Goal: Task Accomplishment & Management: Use online tool/utility

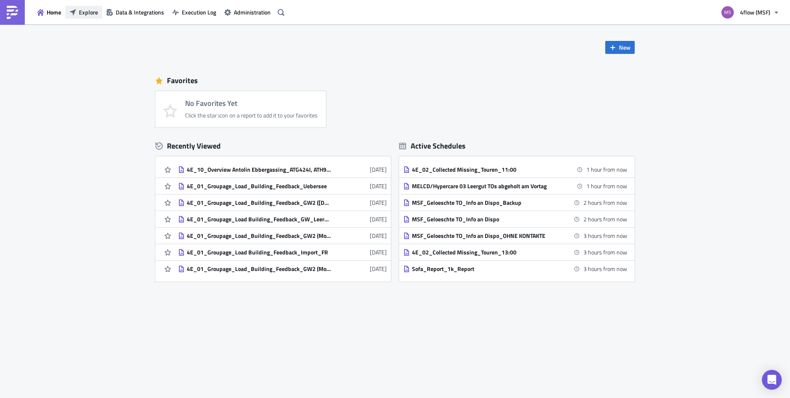
click at [74, 13] on icon "button" at bounding box center [72, 12] width 7 height 7
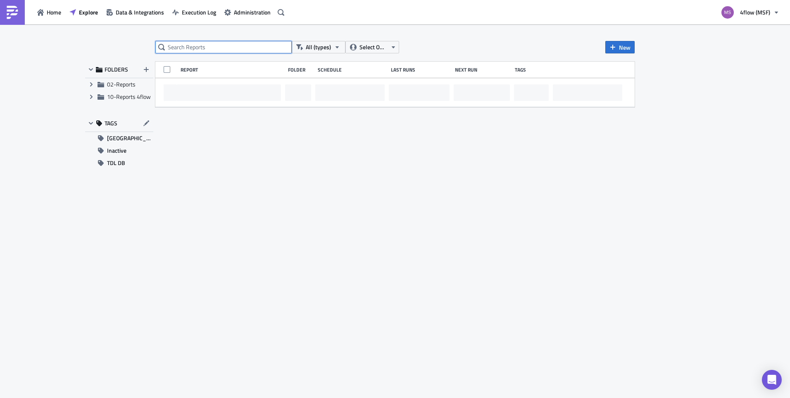
click at [214, 50] on input "text" at bounding box center [223, 47] width 136 height 12
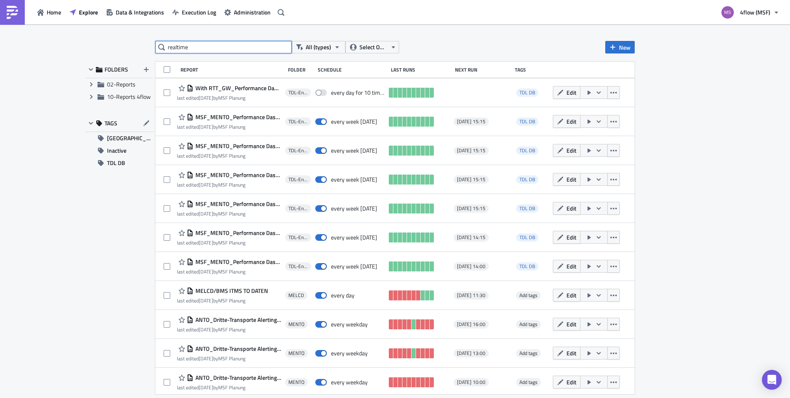
type input "realtime"
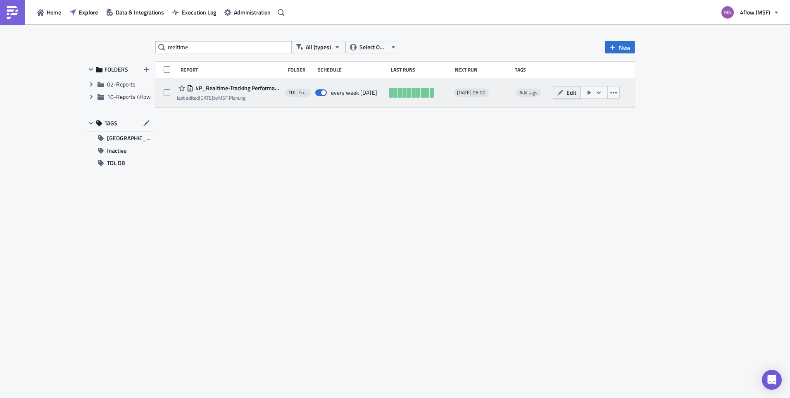
click at [555, 95] on button "Edit" at bounding box center [567, 92] width 28 height 13
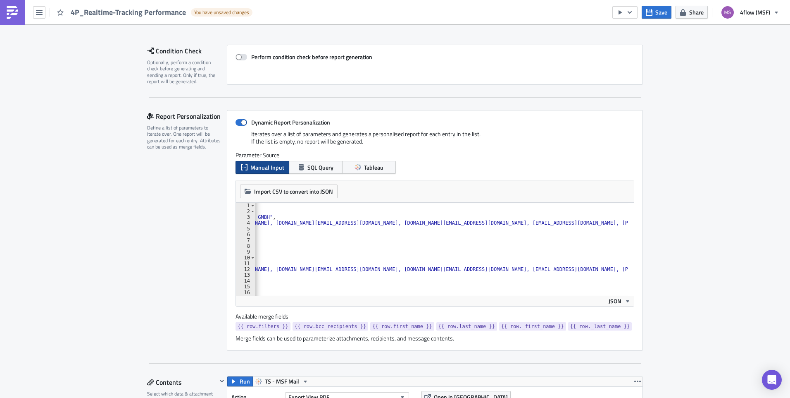
scroll to position [0, 214]
drag, startPoint x: 428, startPoint y: 224, endPoint x: 364, endPoint y: 225, distance: 64.1
click at [364, 225] on div "[ { "filters" : "CarrierName=DHL GLOBAL FORWARDING (AUSTRIA) GMBH" , "bcc_recip…" at bounding box center [334, 251] width 587 height 98
drag, startPoint x: 428, startPoint y: 270, endPoint x: 364, endPoint y: 271, distance: 64.1
click at [364, 271] on div "[ { "filters" : "CarrierName=DHL GLOBAL FORWARDING (AUSTRIA) GMBH" , "bcc_recip…" at bounding box center [334, 251] width 587 height 98
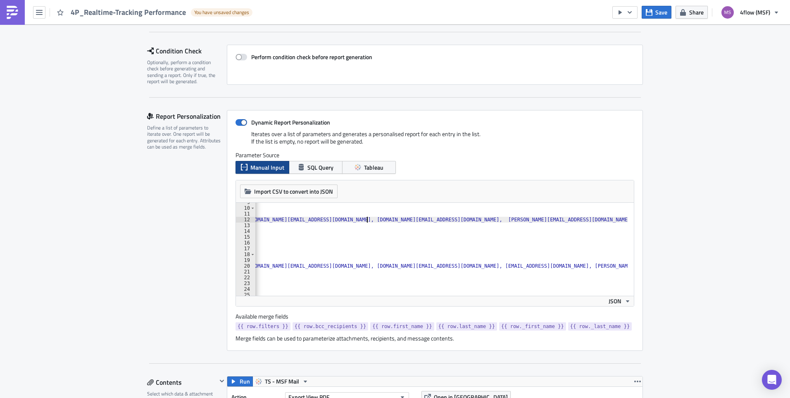
scroll to position [74, 0]
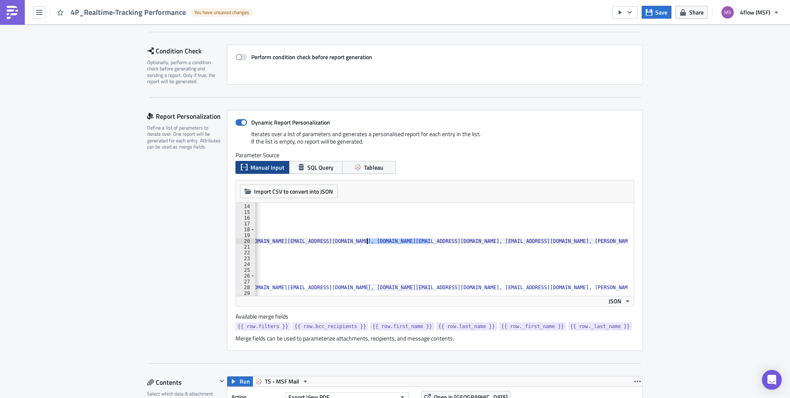
drag, startPoint x: 426, startPoint y: 242, endPoint x: 364, endPoint y: 243, distance: 62.0
click at [364, 243] on div ""first_name" : "MSF" , "last_name" : "Duvenbeck" , "_first_name" : "" , "_last_…" at bounding box center [334, 247] width 587 height 98
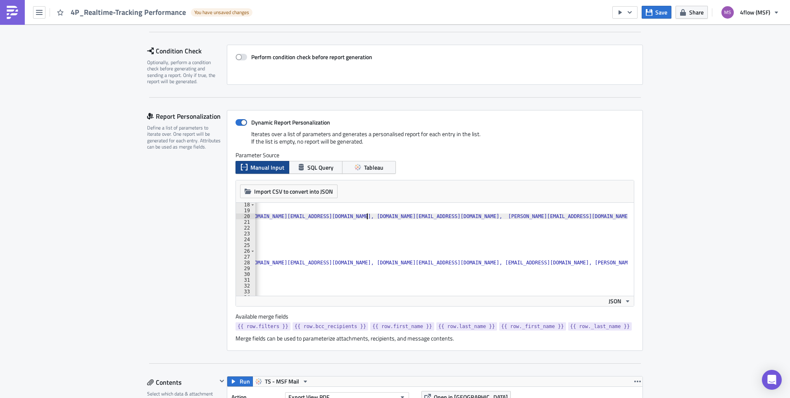
scroll to position [124, 0]
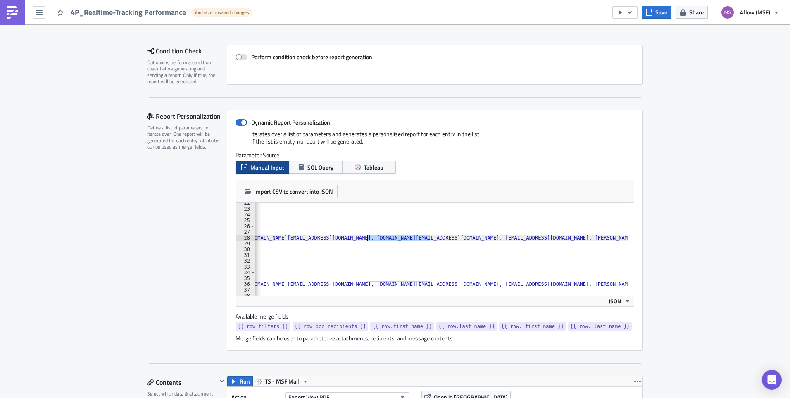
drag, startPoint x: 427, startPoint y: 238, endPoint x: 363, endPoint y: 236, distance: 64.1
click at [363, 236] on div ""last_name" : "Gebr \u00fc der Weiss" , "_first_name" : "" , "_last_name" : "" …" at bounding box center [334, 249] width 587 height 98
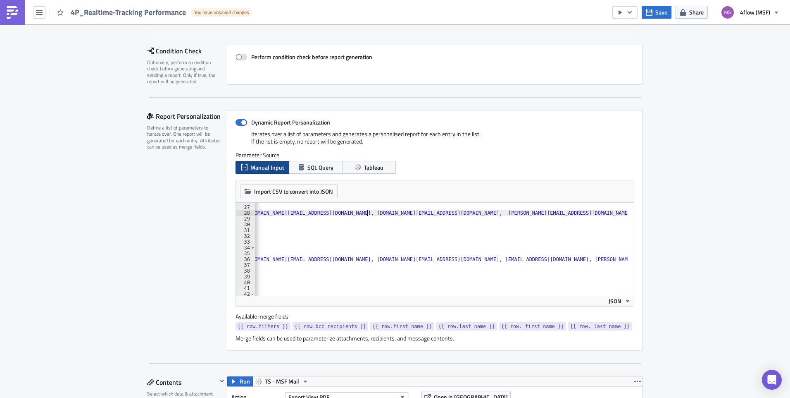
scroll to position [174, 0]
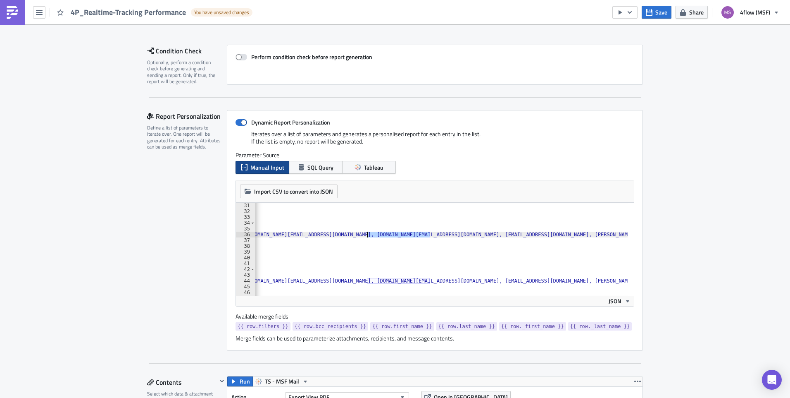
drag, startPoint x: 426, startPoint y: 236, endPoint x: 364, endPoint y: 234, distance: 61.6
click at [364, 234] on div ""_first_name" : "" , "_last_name" : "" } , { "filters" : "CarrierName=[PERSON_N…" at bounding box center [334, 251] width 587 height 98
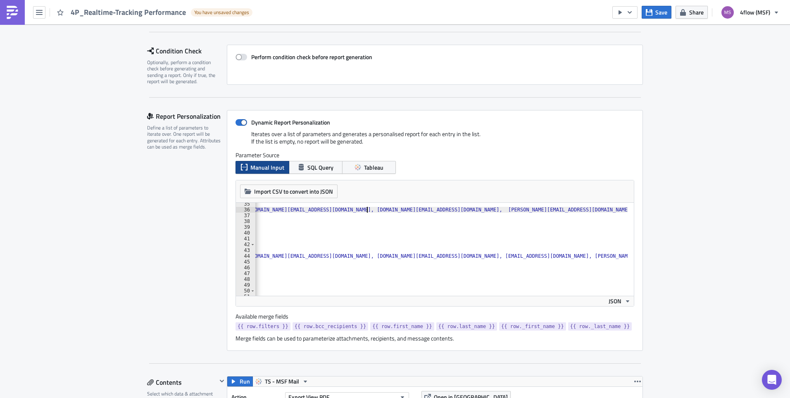
scroll to position [198, 0]
drag, startPoint x: 427, startPoint y: 257, endPoint x: 365, endPoint y: 258, distance: 62.0
click at [365, 258] on div ""filters" : "CarrierName=[PERSON_NAME] GES.M.B.H." , "bcc_recipients" : "[PERSO…" at bounding box center [334, 250] width 587 height 98
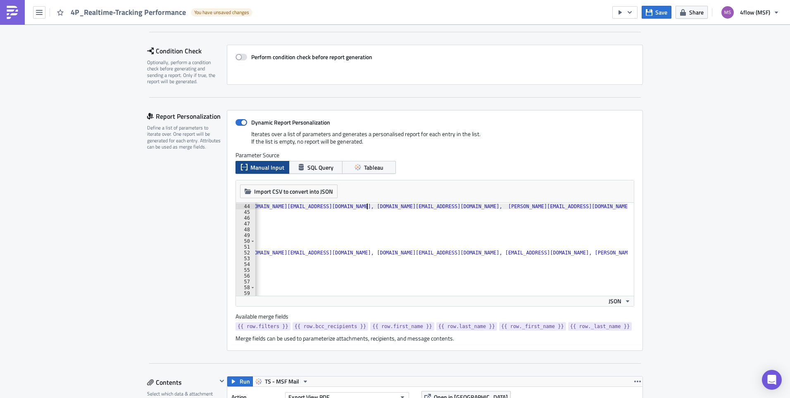
scroll to position [248, 0]
drag, startPoint x: 426, startPoint y: 254, endPoint x: 364, endPoint y: 252, distance: 61.6
click at [364, 252] on div ""filters" : "CarrierName=WENZEL LOGISTICS GMBH" , "bcc_recipients" : "[PERSON_N…" at bounding box center [334, 247] width 587 height 98
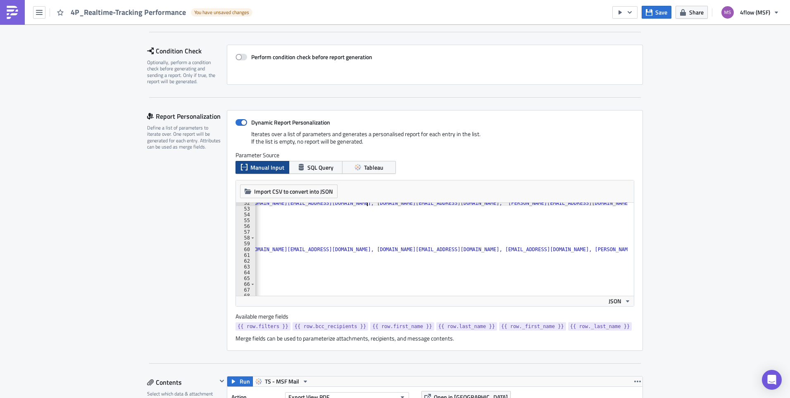
scroll to position [322, 0]
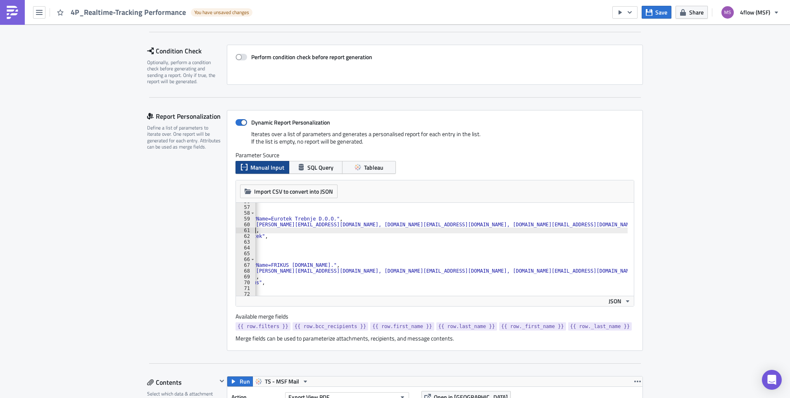
drag, startPoint x: 428, startPoint y: 227, endPoint x: 378, endPoint y: 227, distance: 50.0
click at [378, 227] on div ""_last_name" : "" } , { "filters" : "CarrierName=Eurotek Trebnje D.O.O." , "bcc…" at bounding box center [470, 247] width 587 height 98
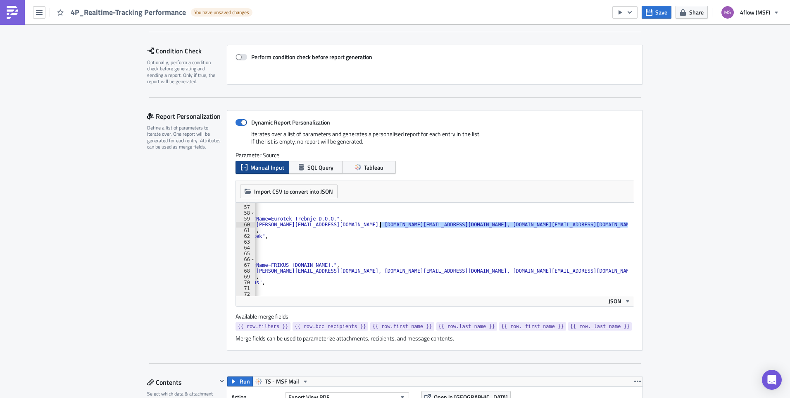
click at [421, 256] on div ""_last_name" : "" } , { "filters" : "CarrierName=Eurotek Trebnje D.O.O." , "bcc…" at bounding box center [470, 247] width 587 height 98
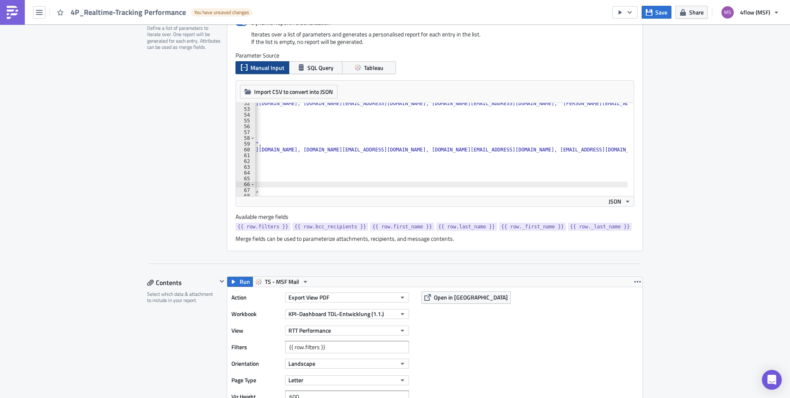
scroll to position [0, 182]
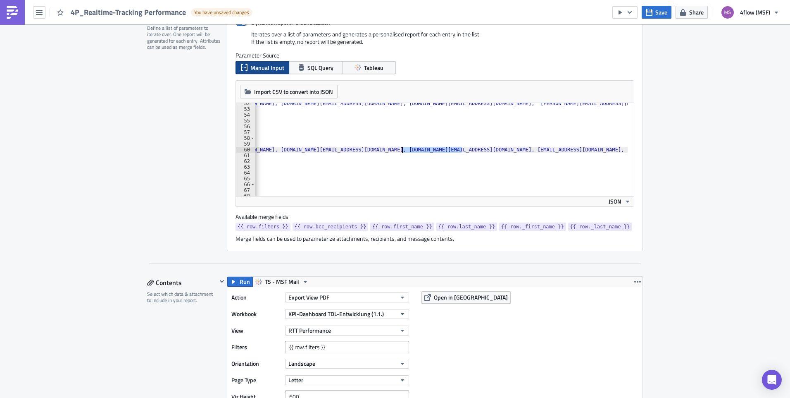
drag, startPoint x: 460, startPoint y: 150, endPoint x: 398, endPoint y: 149, distance: 62.0
click at [398, 149] on div ""bcc_recipients" : "[PERSON_NAME][EMAIL_ADDRESS][DOMAIN_NAME], [DOMAIN_NAME][EM…" at bounding box center [366, 149] width 587 height 98
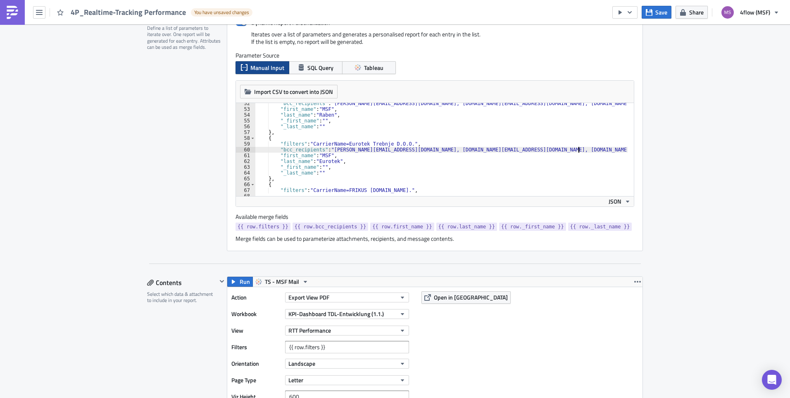
scroll to position [273, 0]
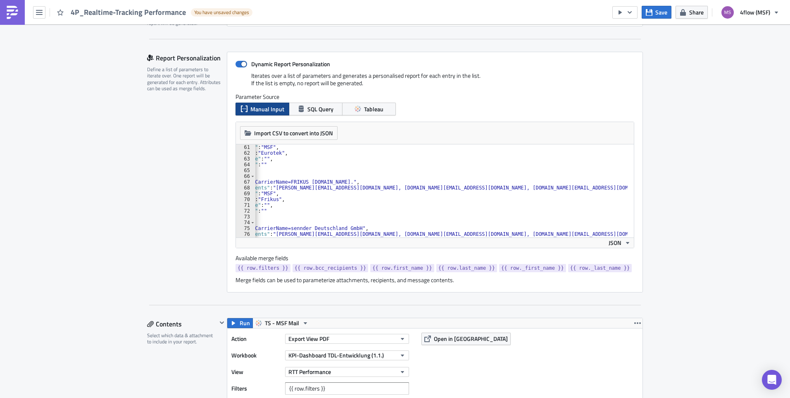
scroll to position [0, 145]
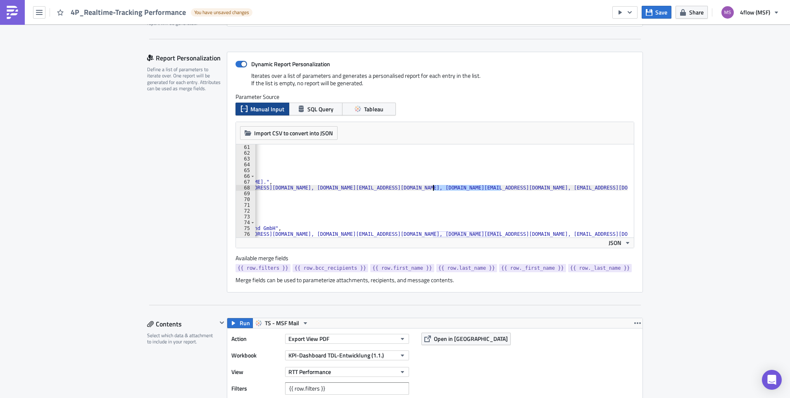
drag, startPoint x: 498, startPoint y: 188, endPoint x: 430, endPoint y: 185, distance: 68.3
click at [430, 185] on div ""first_name" : "MSF" , "last_name" : "Eurotek" , "_first_name" : "" , "_last_na…" at bounding box center [403, 193] width 587 height 98
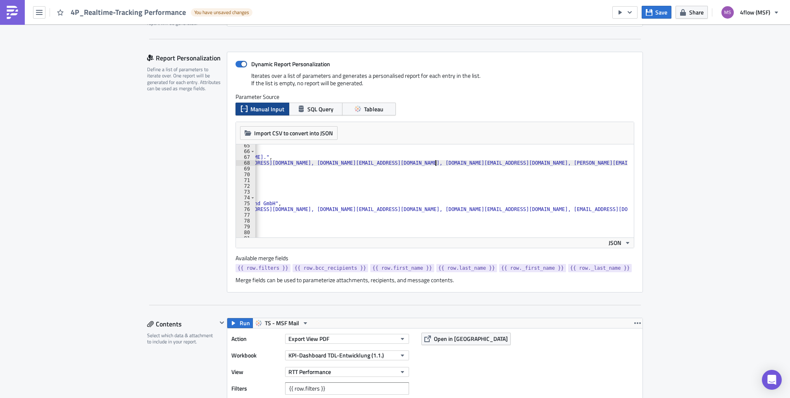
scroll to position [0, 78]
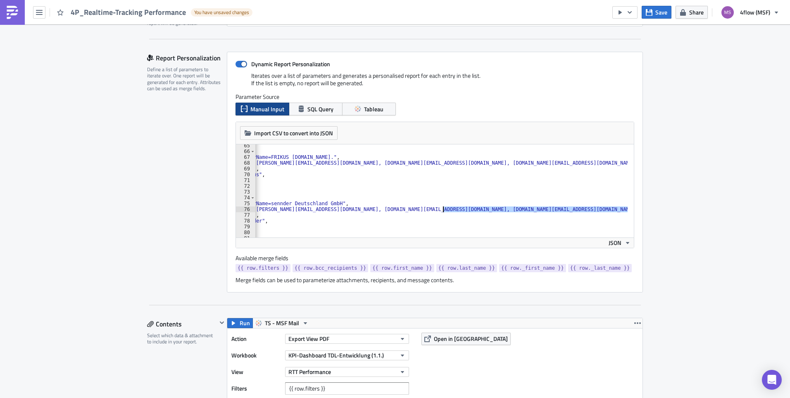
drag, startPoint x: 497, startPoint y: 213, endPoint x: 440, endPoint y: 211, distance: 57.1
click at [440, 211] on div "} , { "filters" : "CarrierName=FRIKUS [DOMAIN_NAME]." , "bcc_recipients" : "[PE…" at bounding box center [470, 192] width 587 height 98
click at [473, 214] on div "} , { "filters" : "CarrierName=FRIKUS [DOMAIN_NAME]." , "bcc_recipients" : "[PE…" at bounding box center [441, 190] width 373 height 93
drag, startPoint x: 563, startPoint y: 209, endPoint x: 500, endPoint y: 208, distance: 63.2
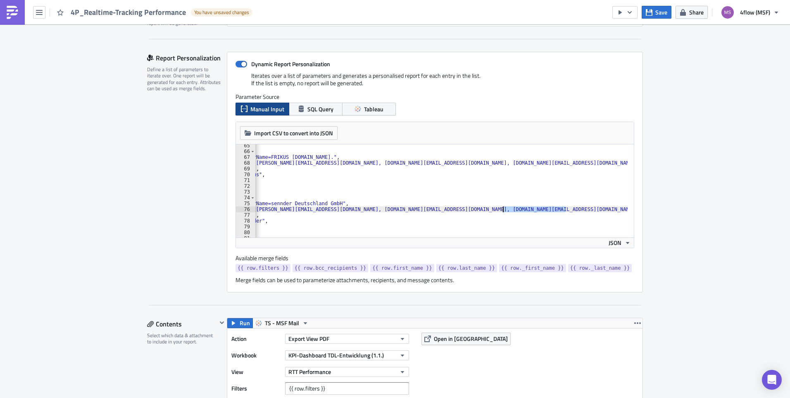
click at [500, 208] on div "} , { "filters" : "CarrierName=FRIKUS [DOMAIN_NAME]." , "bcc_recipients" : "[PE…" at bounding box center [470, 192] width 587 height 98
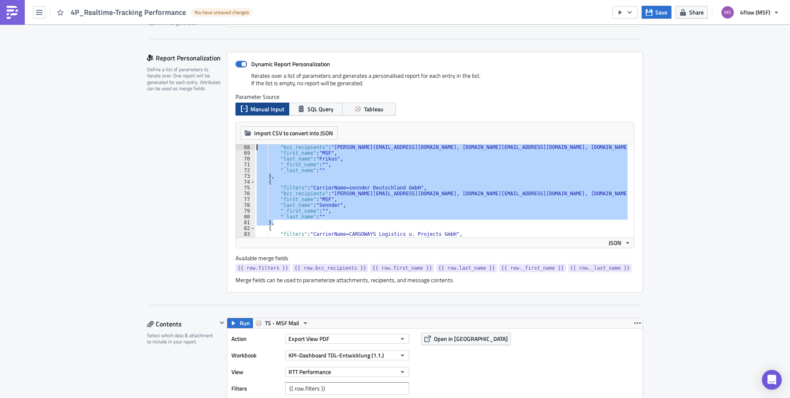
scroll to position [347, 0]
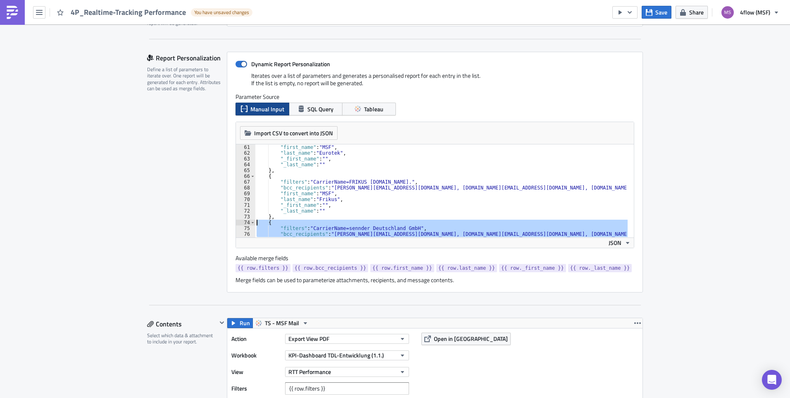
drag, startPoint x: 278, startPoint y: 178, endPoint x: 254, endPoint y: 219, distance: 48.1
click at [255, 219] on div ""first_name" : "MSF" , "last_name" : "Eurotek" , "_first_name" : "" , "_last_na…" at bounding box center [517, 193] width 524 height 98
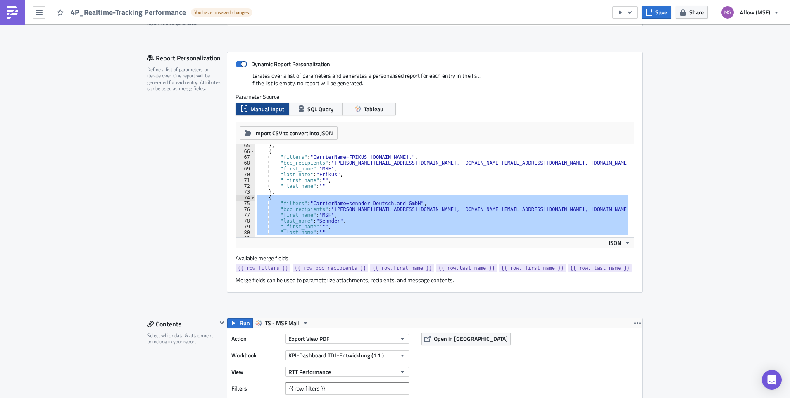
scroll to position [421, 0]
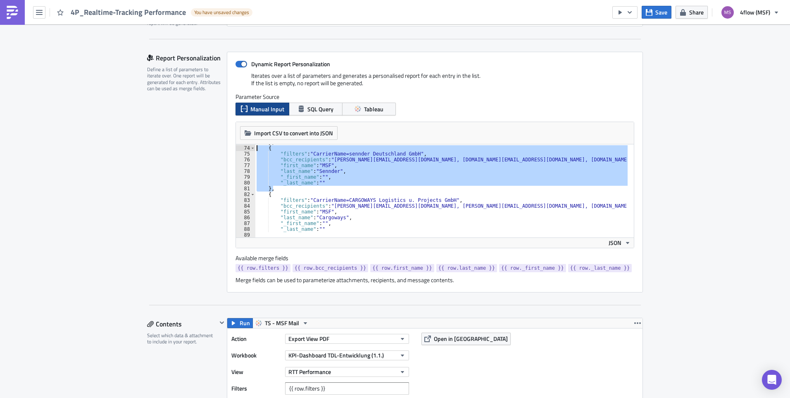
click at [288, 188] on div "} , { "filters" : "CarrierName=sennder Deutschland GmbH" , "bcc_recipients" : "…" at bounding box center [441, 190] width 373 height 93
type textarea "},"
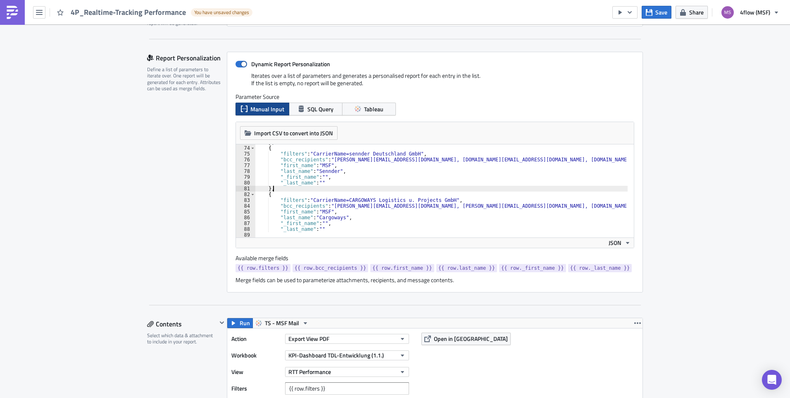
scroll to position [0, 0]
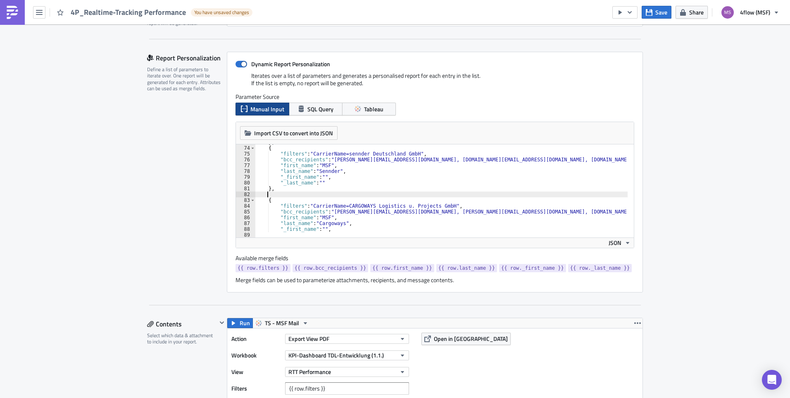
paste textarea "},"
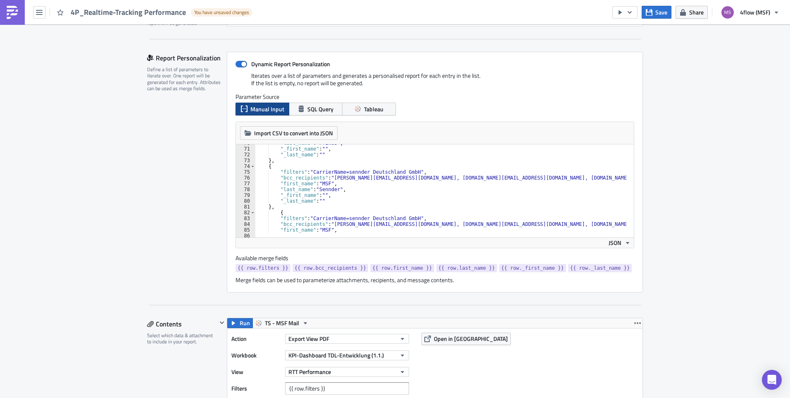
scroll to position [428, 0]
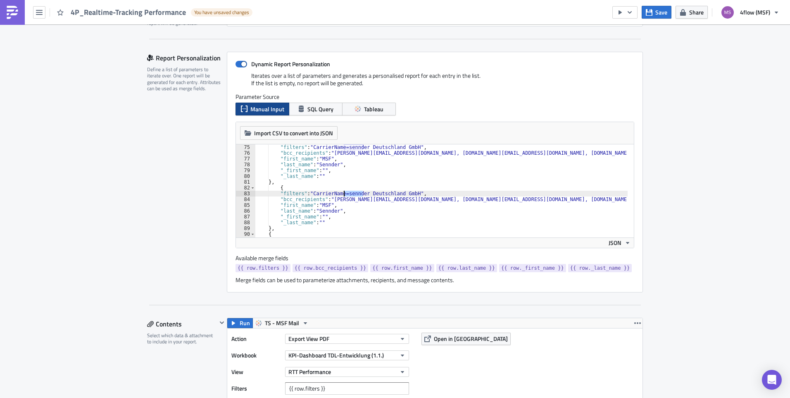
drag, startPoint x: 360, startPoint y: 193, endPoint x: 341, endPoint y: 195, distance: 18.7
click at [341, 195] on div ""filters" : "CarrierName=sennder Deutschland GmbH" , "bcc_recipients" : "[PERSO…" at bounding box center [517, 193] width 524 height 98
drag, startPoint x: 460, startPoint y: 193, endPoint x: 416, endPoint y: 195, distance: 44.7
click at [416, 195] on div ""filters" : "CarrierName=sennder Deutschland GmbH" , "bcc_recipients" : "[PERSO…" at bounding box center [517, 193] width 524 height 98
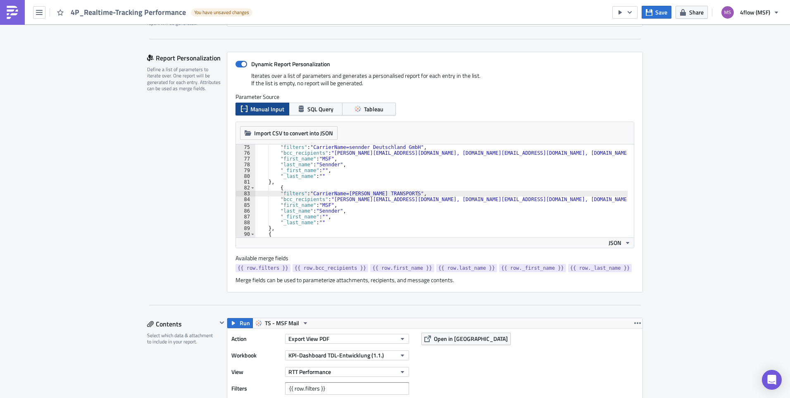
click at [415, 193] on div ""filters" : "CarrierName=sennder Deutschland GmbH" , "bcc_recipients" : "[PERSO…" at bounding box center [517, 193] width 524 height 98
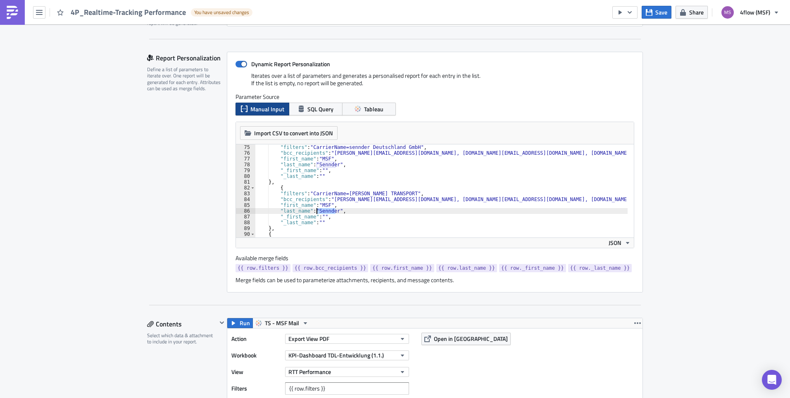
drag, startPoint x: 332, startPoint y: 211, endPoint x: 314, endPoint y: 212, distance: 18.2
click at [314, 212] on div ""filters" : "CarrierName=sennder Deutschland GmbH" , "bcc_recipients" : "[PERSO…" at bounding box center [517, 193] width 524 height 98
type textarea "{"
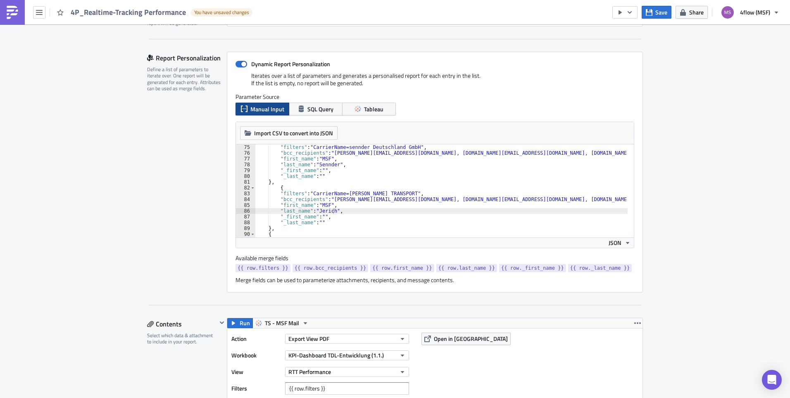
click at [334, 185] on div ""filters" : "CarrierName=sennder Deutschland GmbH" , "bcc_recipients" : "[PERSO…" at bounding box center [517, 193] width 524 height 98
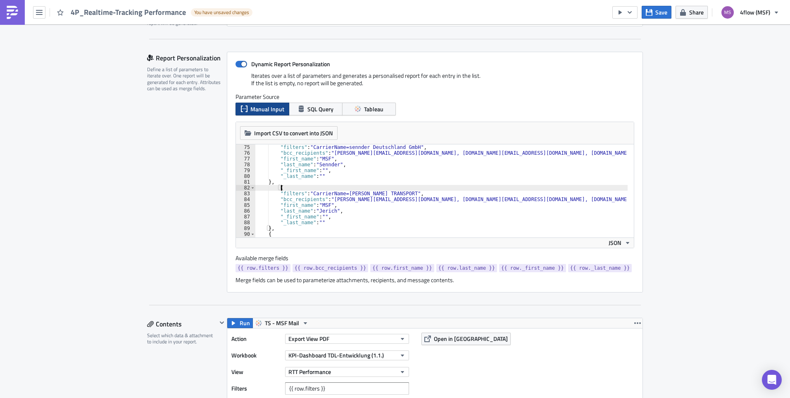
scroll to position [0, 0]
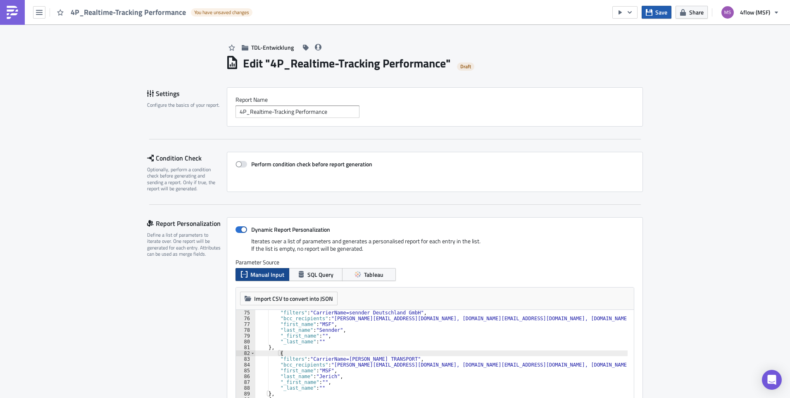
click at [656, 15] on span "Save" at bounding box center [661, 12] width 12 height 9
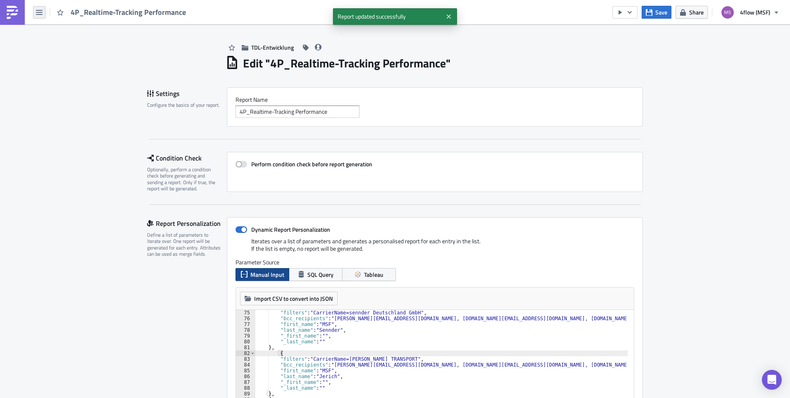
click at [43, 12] on button "button" at bounding box center [39, 12] width 12 height 12
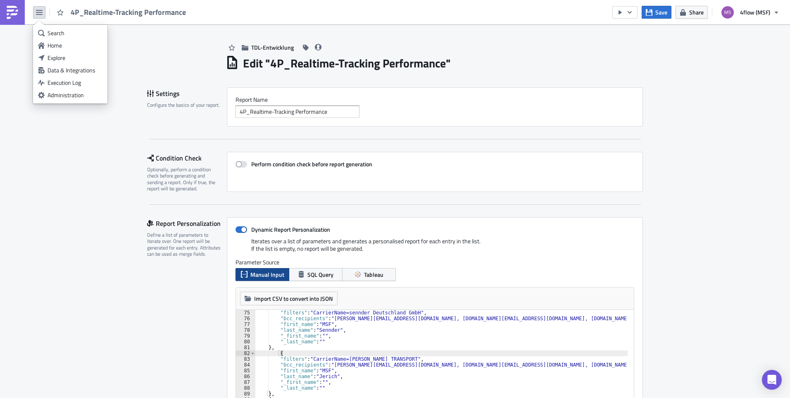
drag, startPoint x: 69, startPoint y: 55, endPoint x: 50, endPoint y: 74, distance: 26.9
click at [69, 55] on div "Explore" at bounding box center [75, 58] width 55 height 8
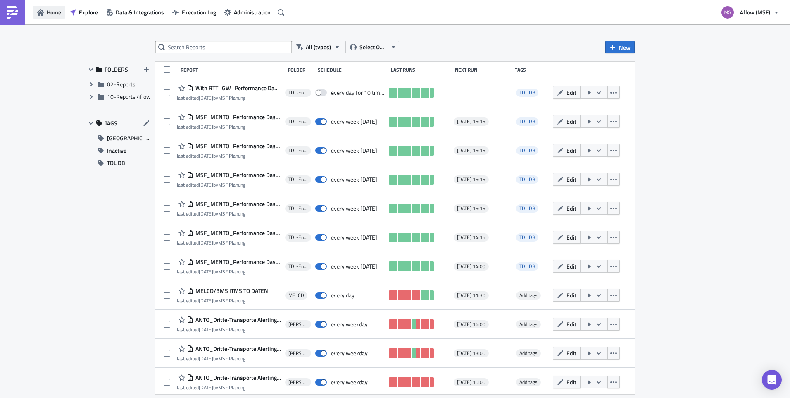
click at [61, 17] on button "Home" at bounding box center [49, 12] width 32 height 13
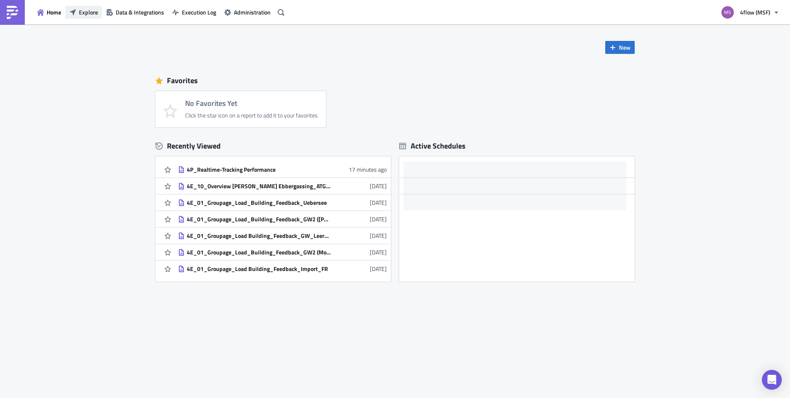
click at [81, 15] on span "Explore" at bounding box center [88, 12] width 19 height 9
